Goal: Find specific page/section: Find specific page/section

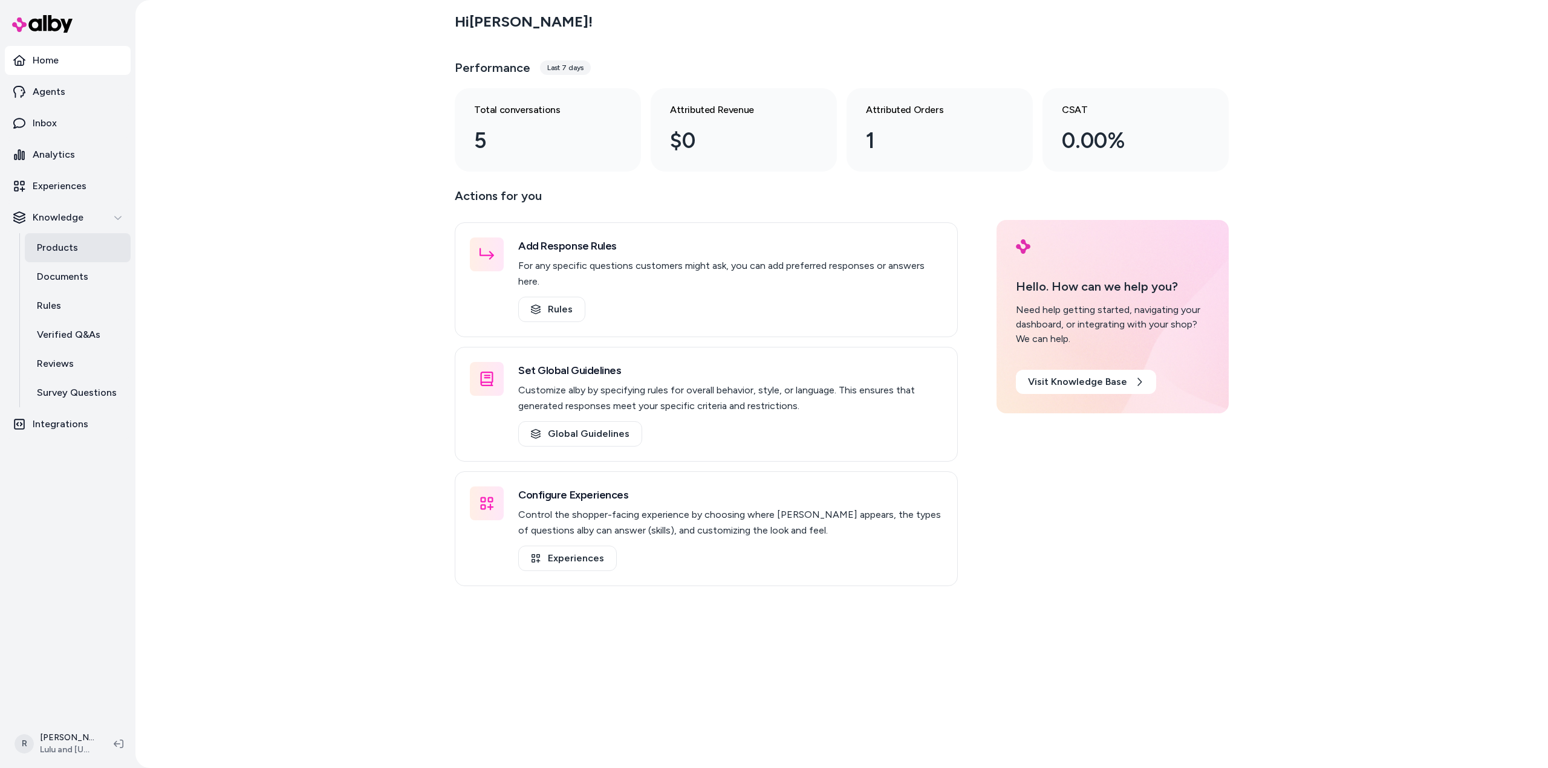
click at [54, 243] on p "Products" at bounding box center [57, 248] width 41 height 15
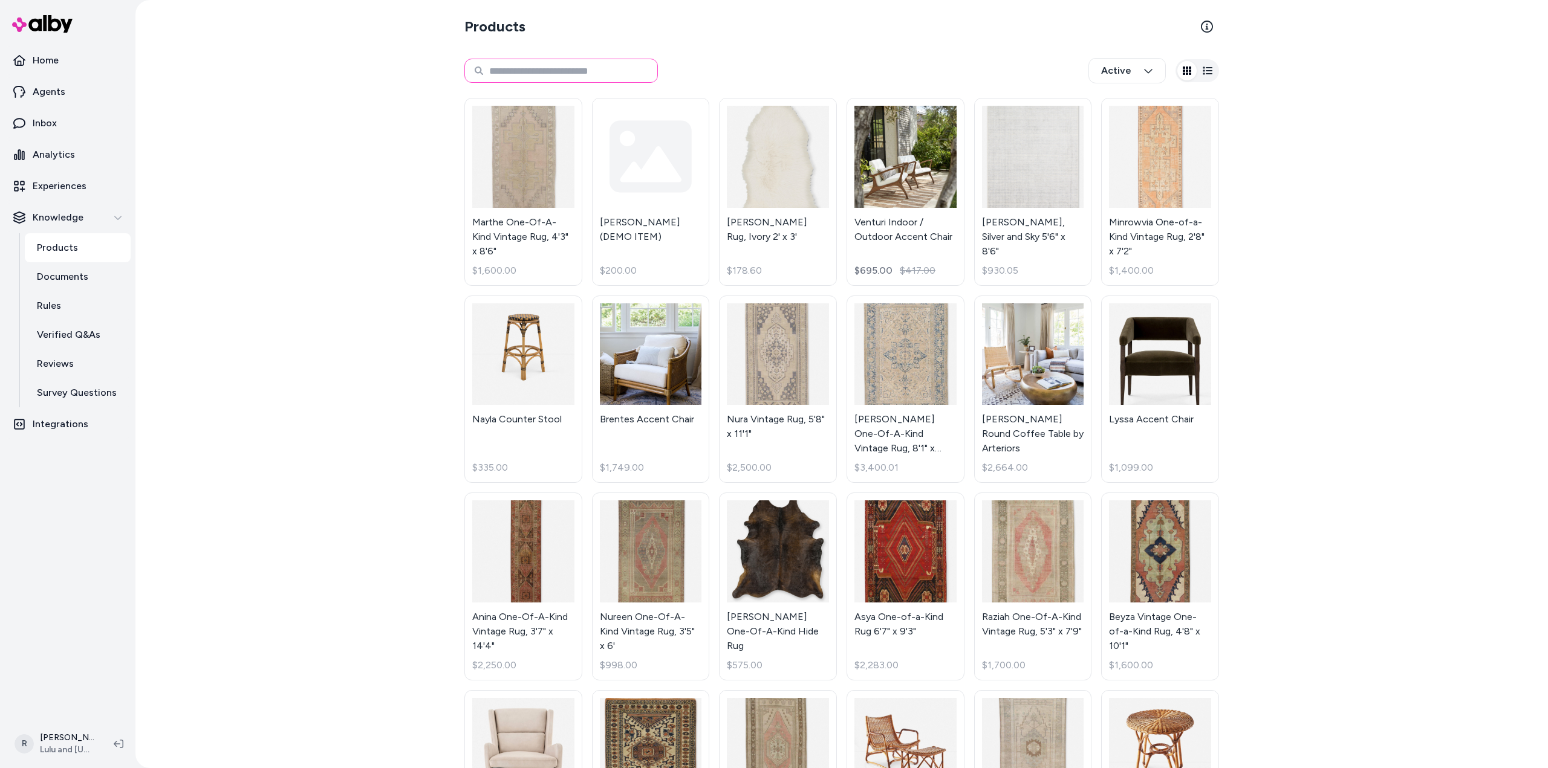
click at [551, 69] on input at bounding box center [560, 71] width 193 height 24
type input "********"
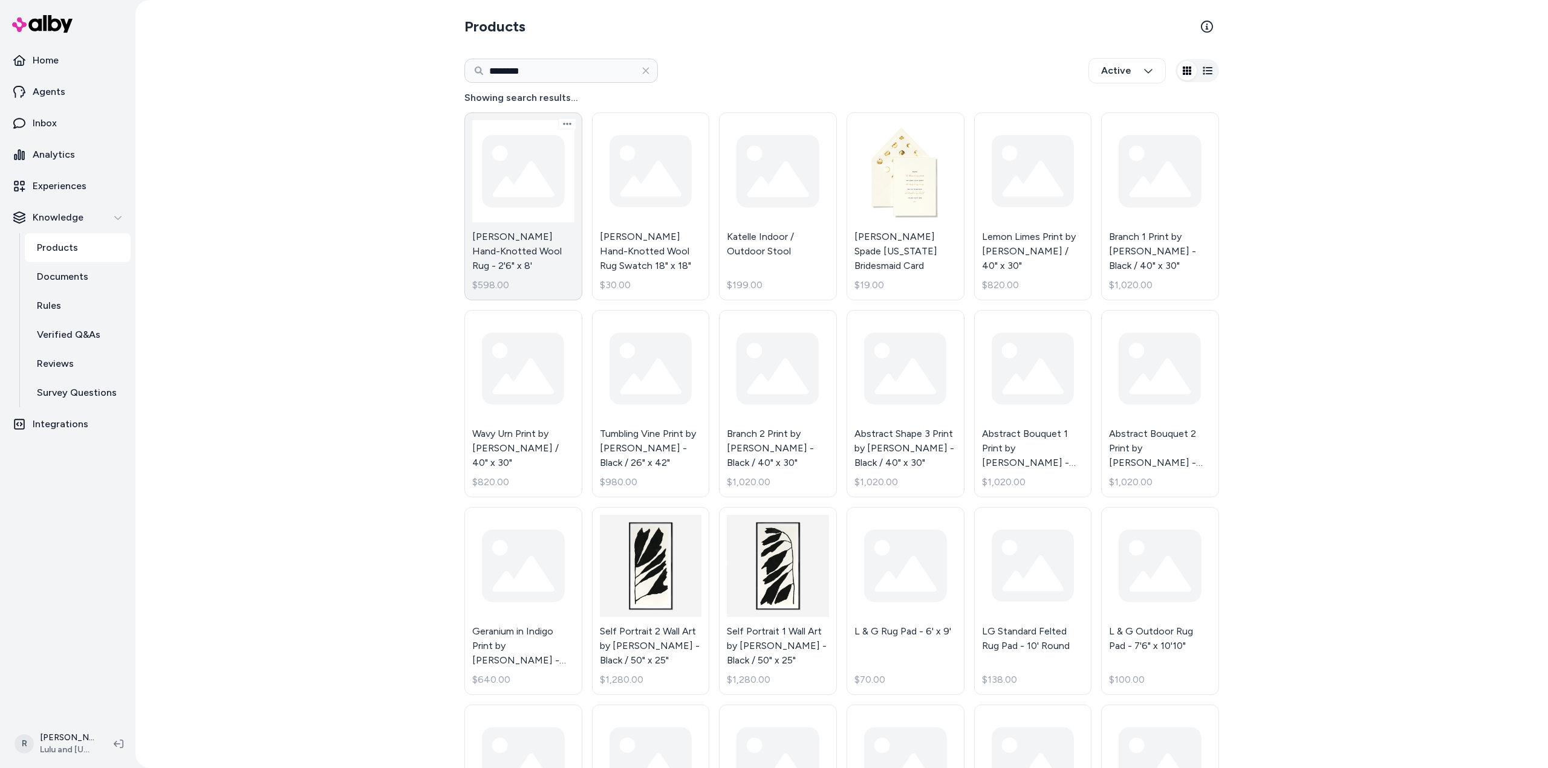
click at [508, 166] on link "[PERSON_NAME] Hand-Knotted Wool Rug - 2'6" x 8' $598.00" at bounding box center [523, 206] width 118 height 188
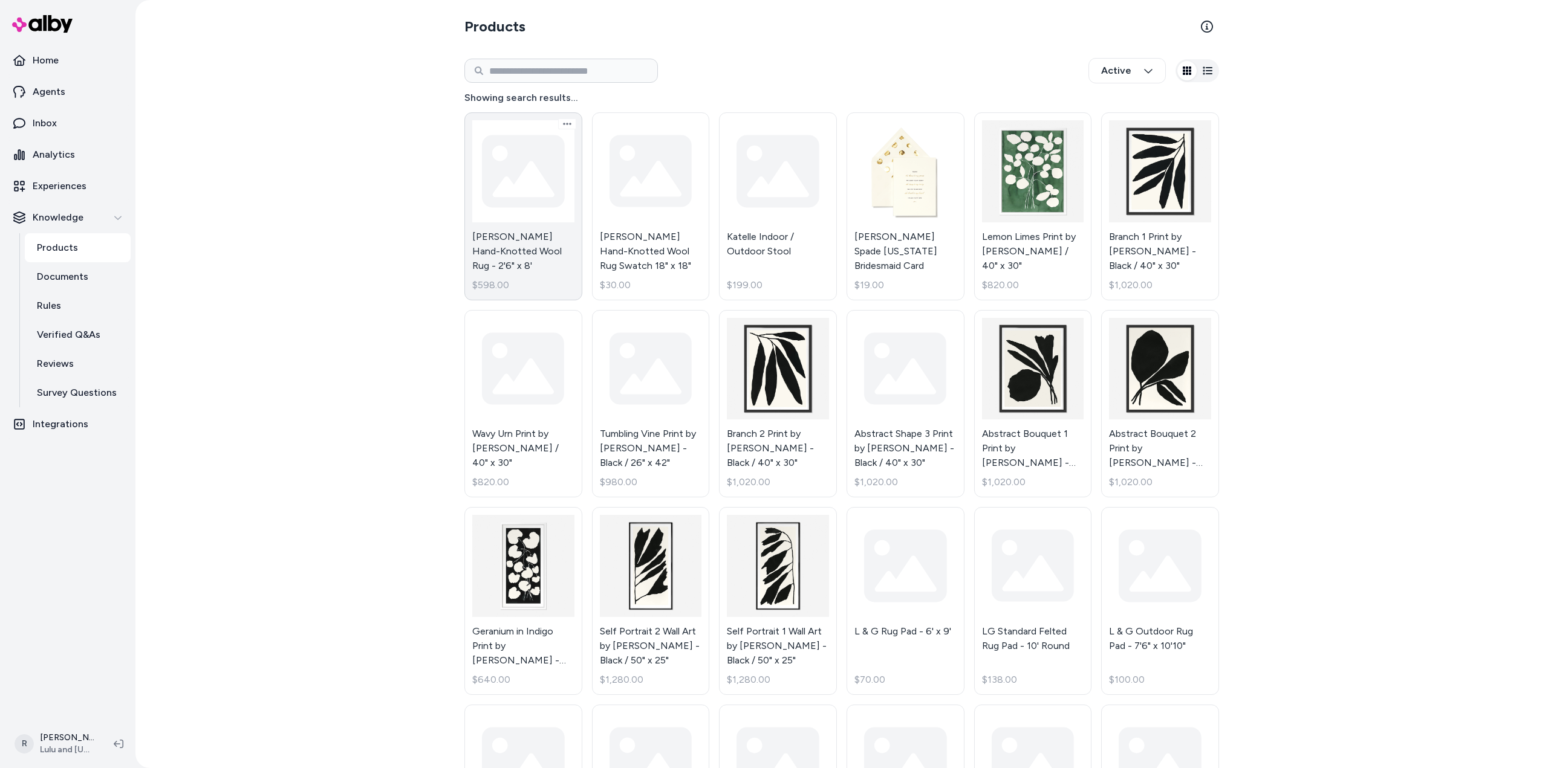
click at [508, 166] on link "[PERSON_NAME] Hand-Knotted Wool Rug - 2'6" x 8' $598.00" at bounding box center [523, 206] width 118 height 188
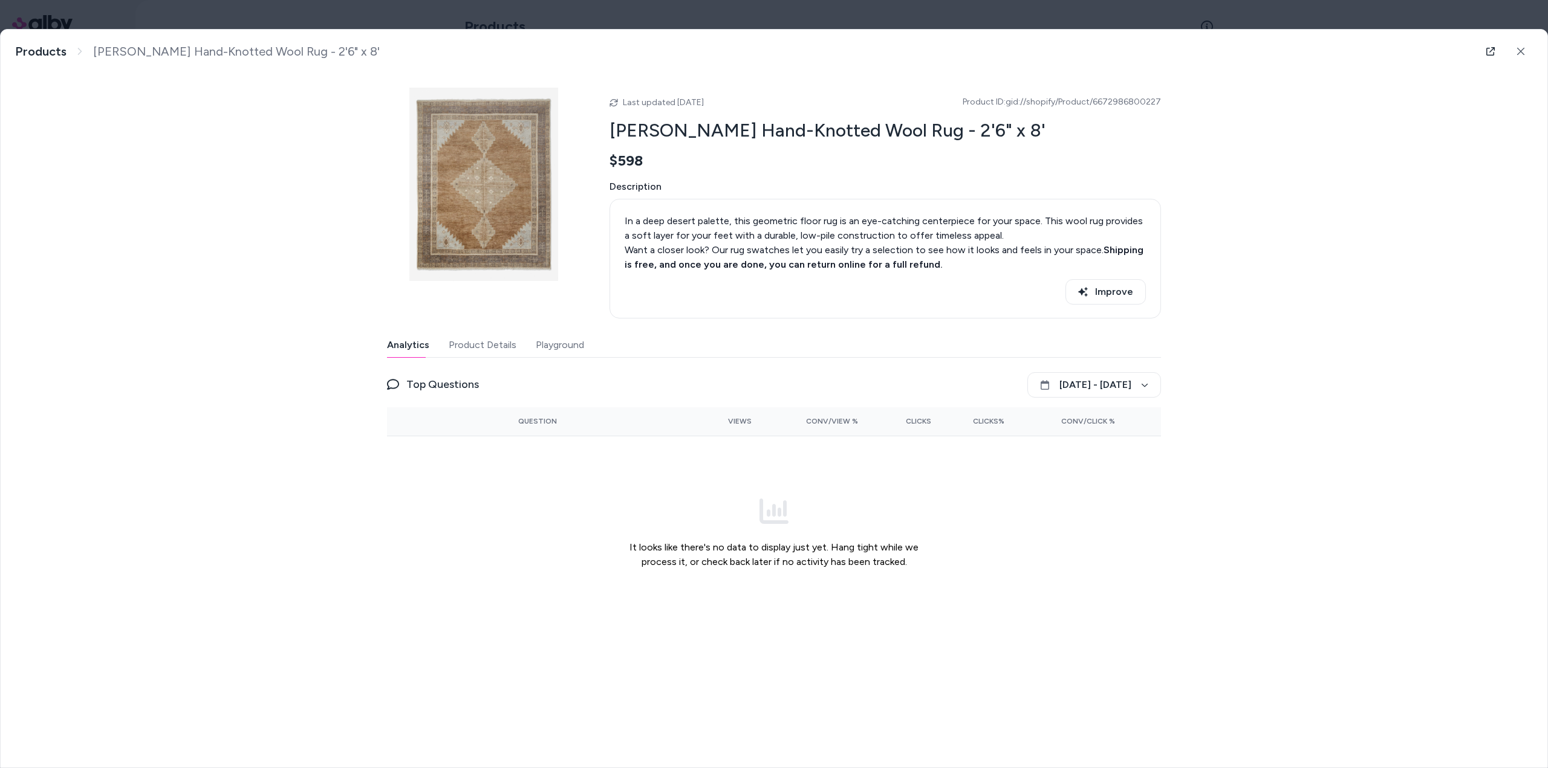
click at [491, 345] on button "Product Details" at bounding box center [483, 345] width 68 height 24
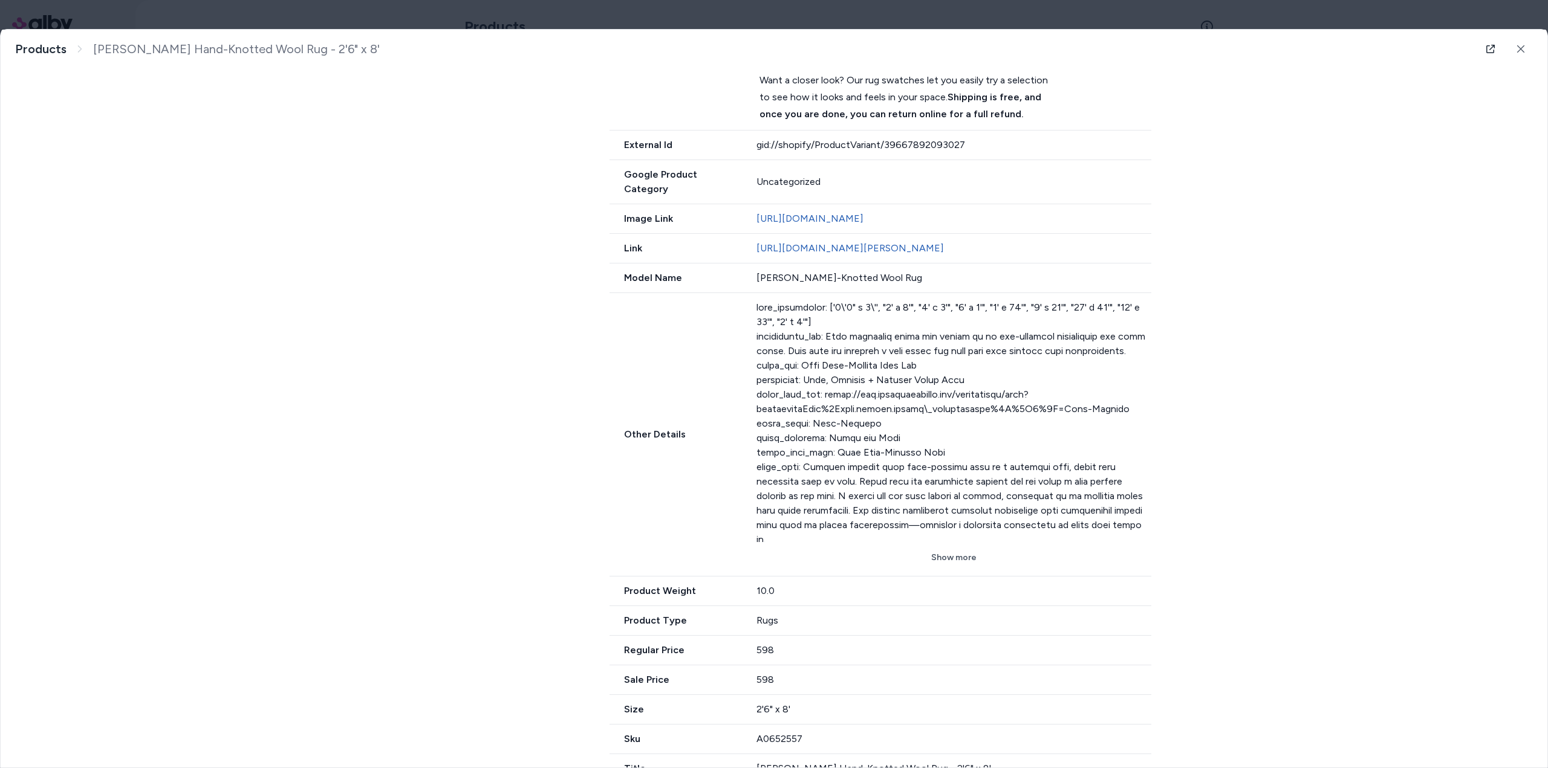
scroll to position [788, 0]
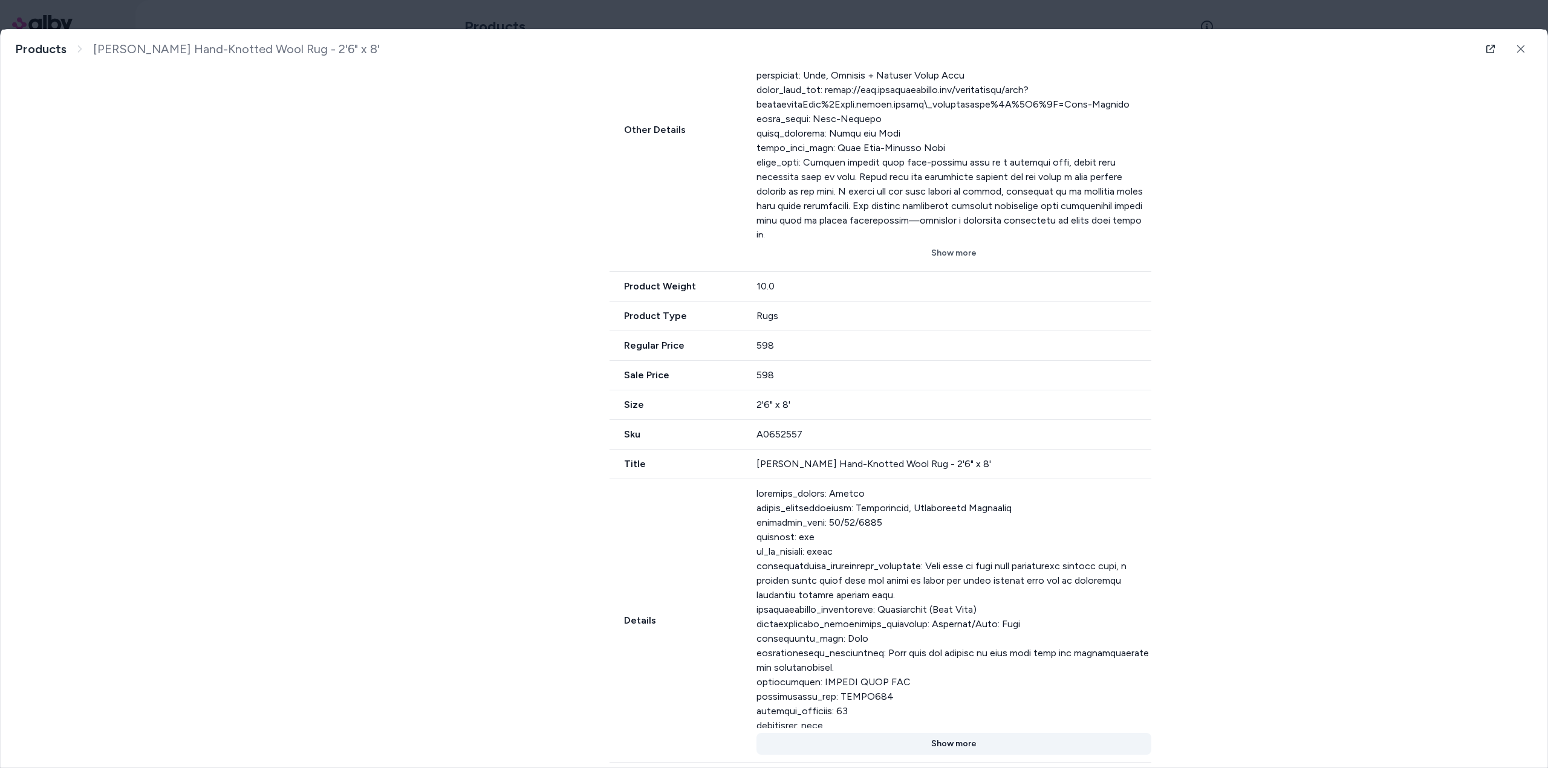
click at [941, 733] on button "Show more" at bounding box center [953, 744] width 395 height 22
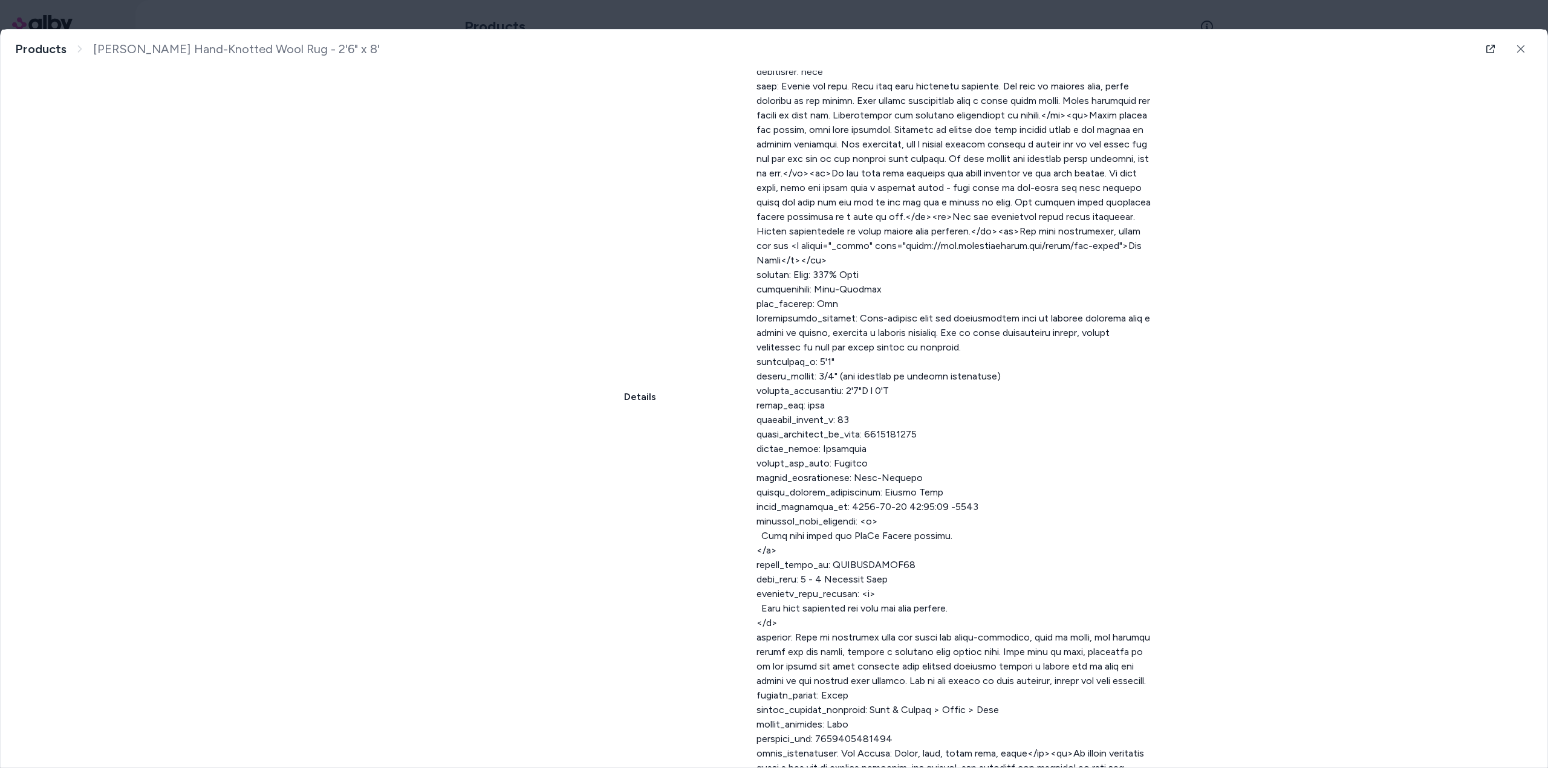
scroll to position [1211, 0]
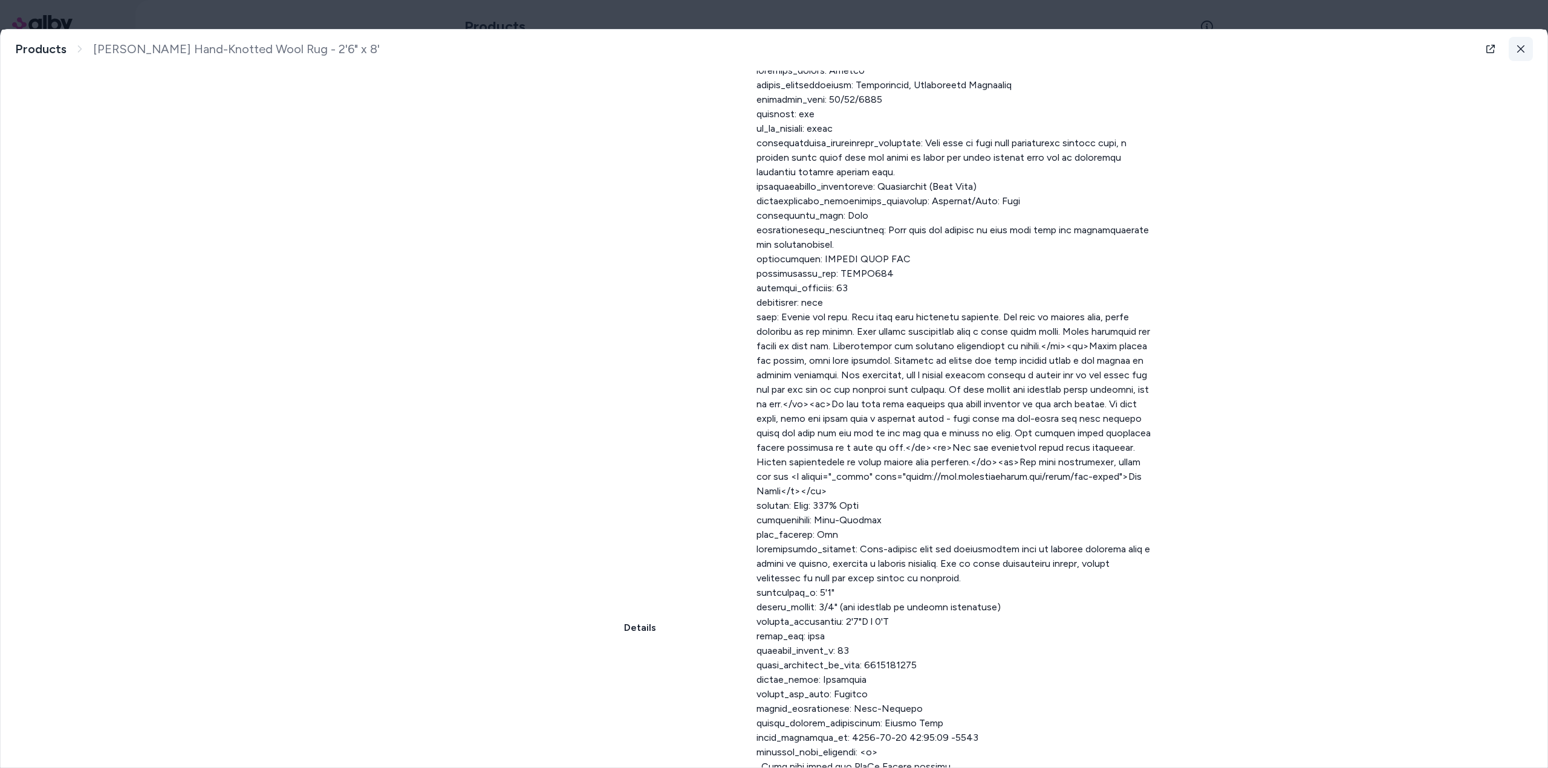
click at [1509, 50] on button at bounding box center [1520, 49] width 24 height 24
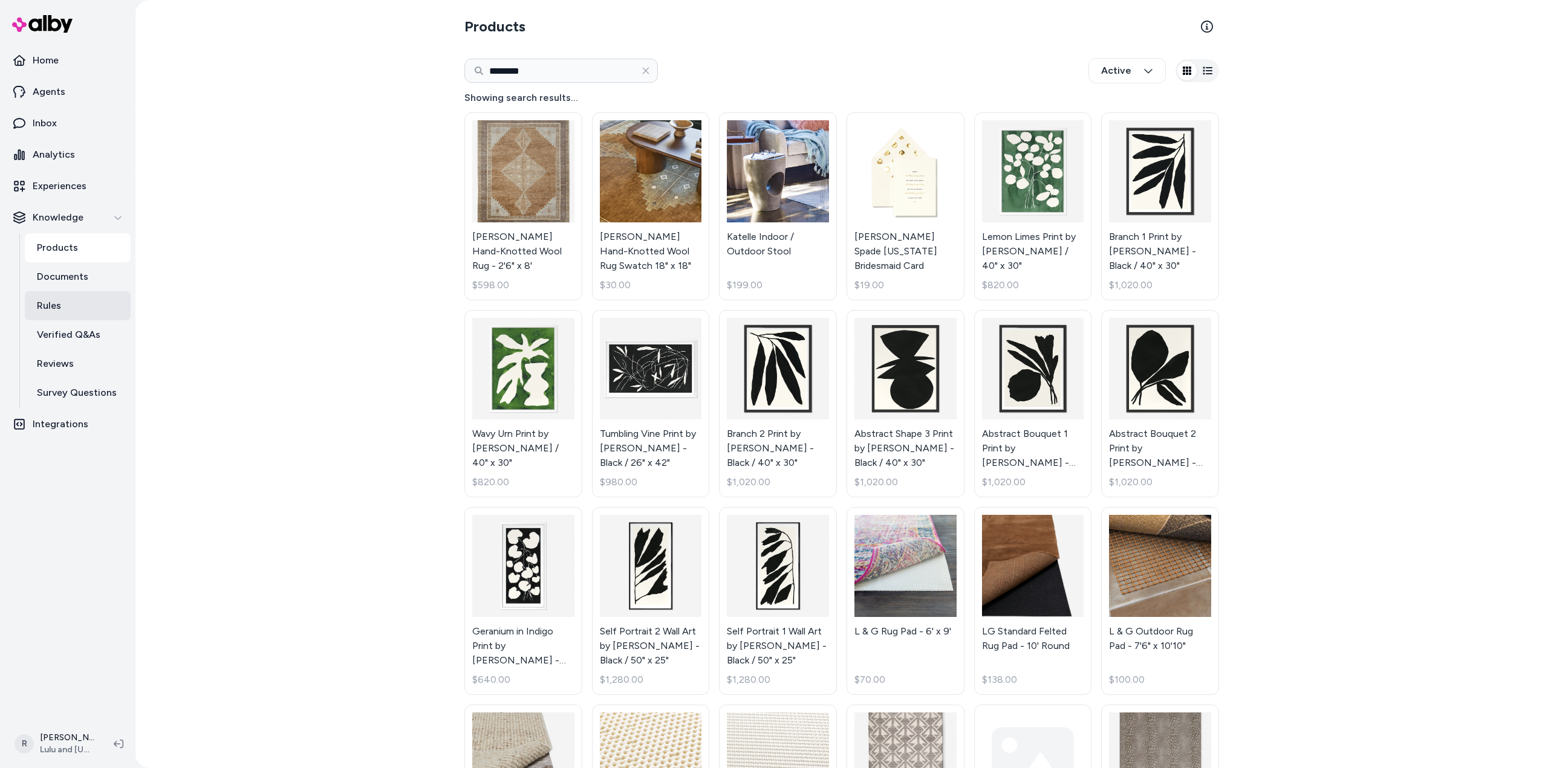
click at [62, 300] on link "Rules" at bounding box center [78, 305] width 106 height 29
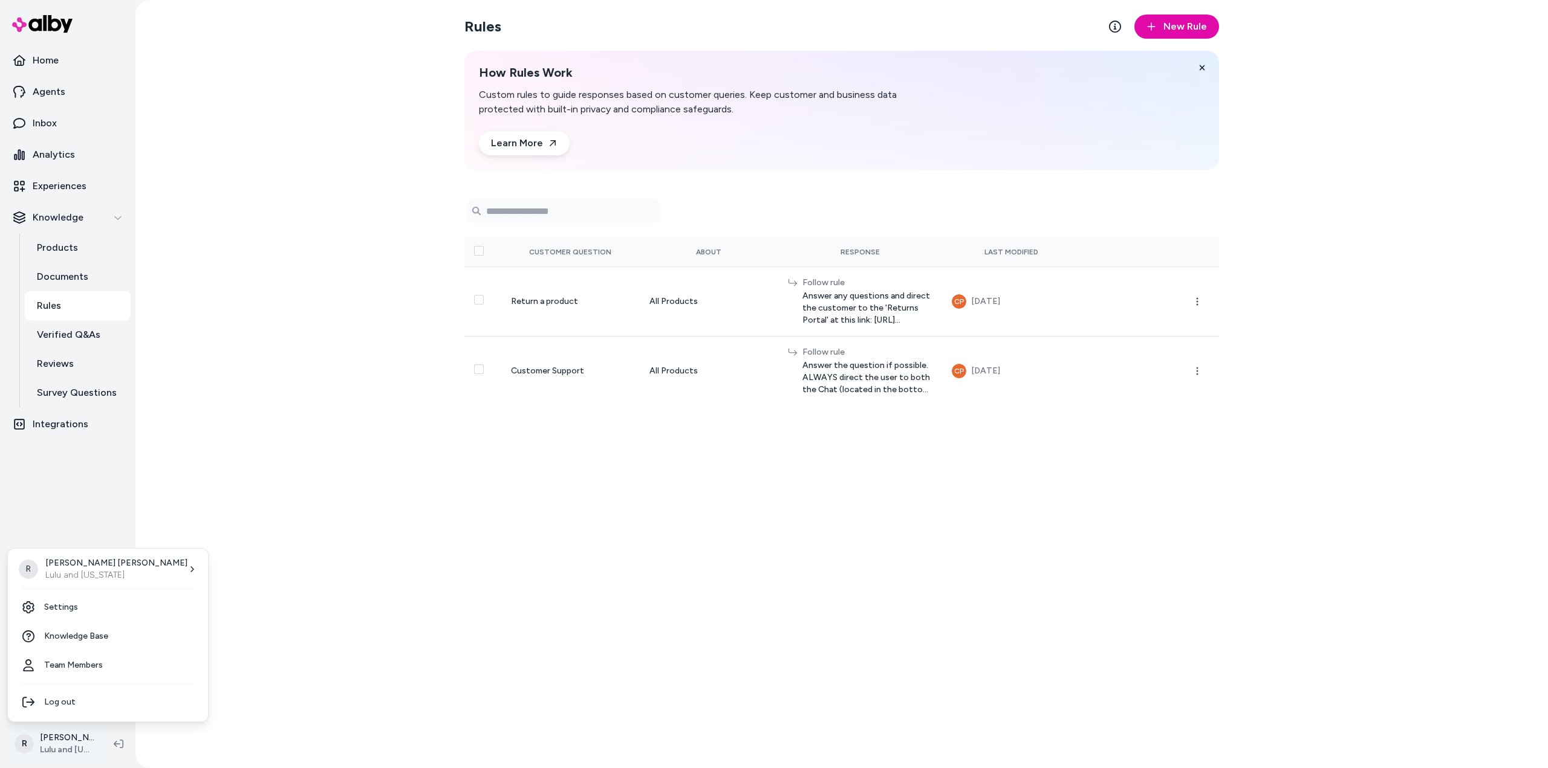
click at [62, 745] on html "Home Agents Inbox Analytics Experiences Knowledge Products Documents Rules Veri…" at bounding box center [774, 384] width 1548 height 768
click at [66, 605] on link "Settings" at bounding box center [108, 607] width 190 height 29
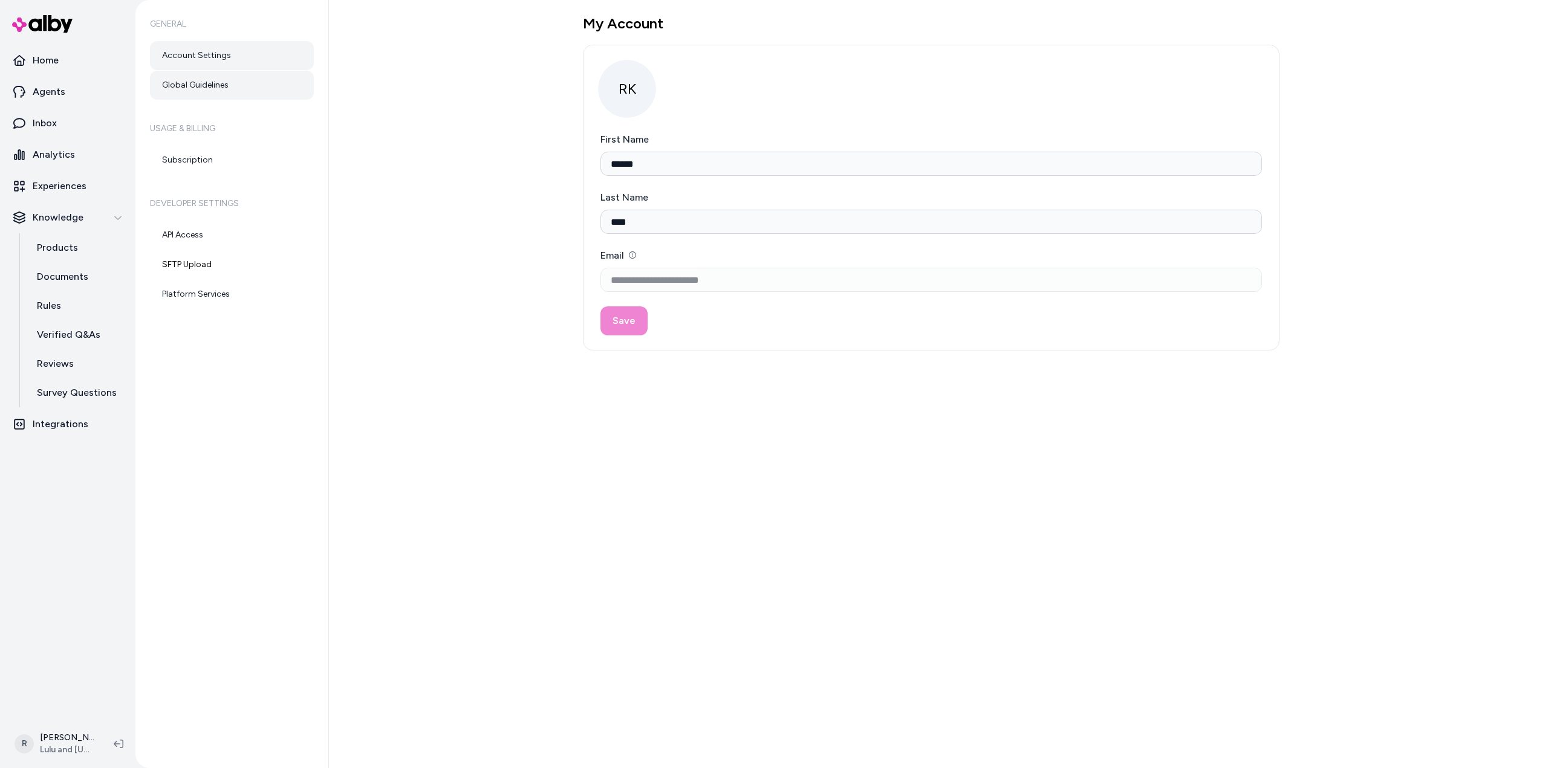
click at [202, 86] on link "Global Guidelines" at bounding box center [232, 85] width 164 height 29
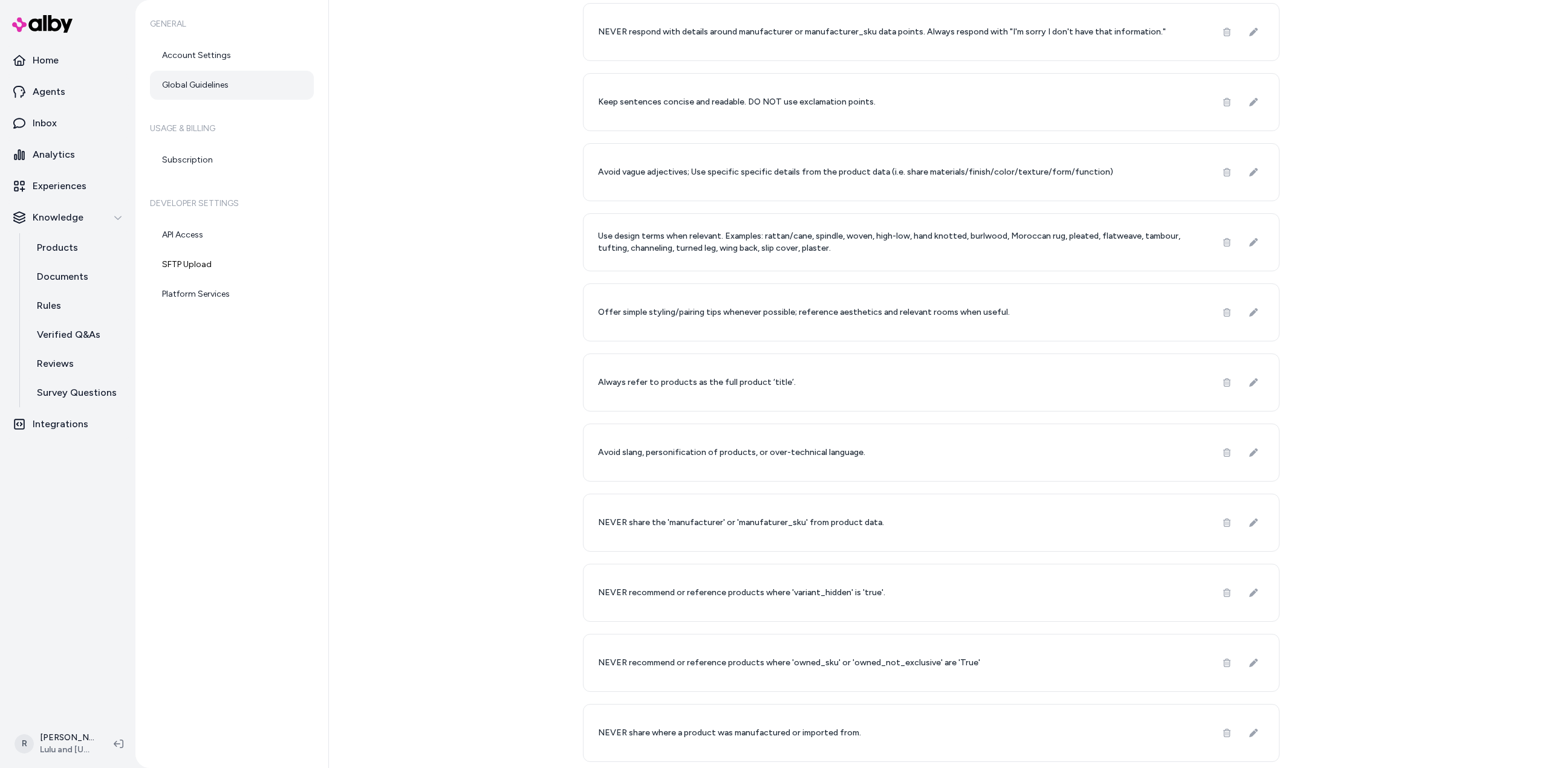
scroll to position [119, 0]
